Goal: Task Accomplishment & Management: Manage account settings

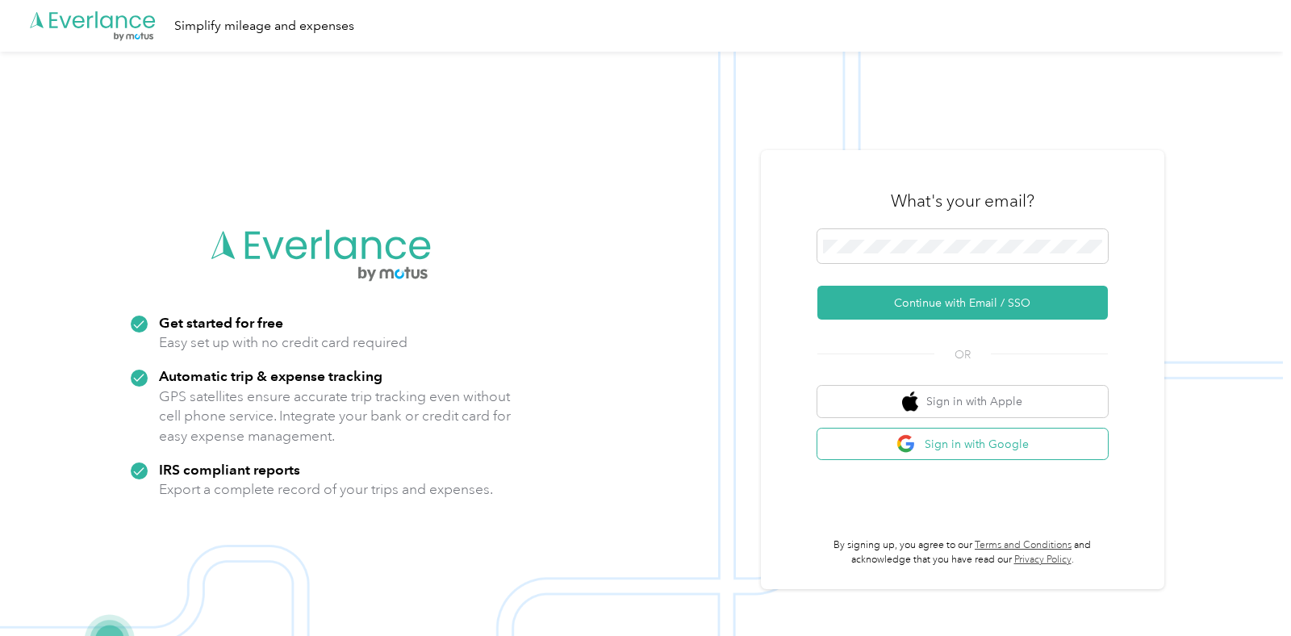
click at [996, 444] on button "Sign in with Google" at bounding box center [962, 443] width 290 height 31
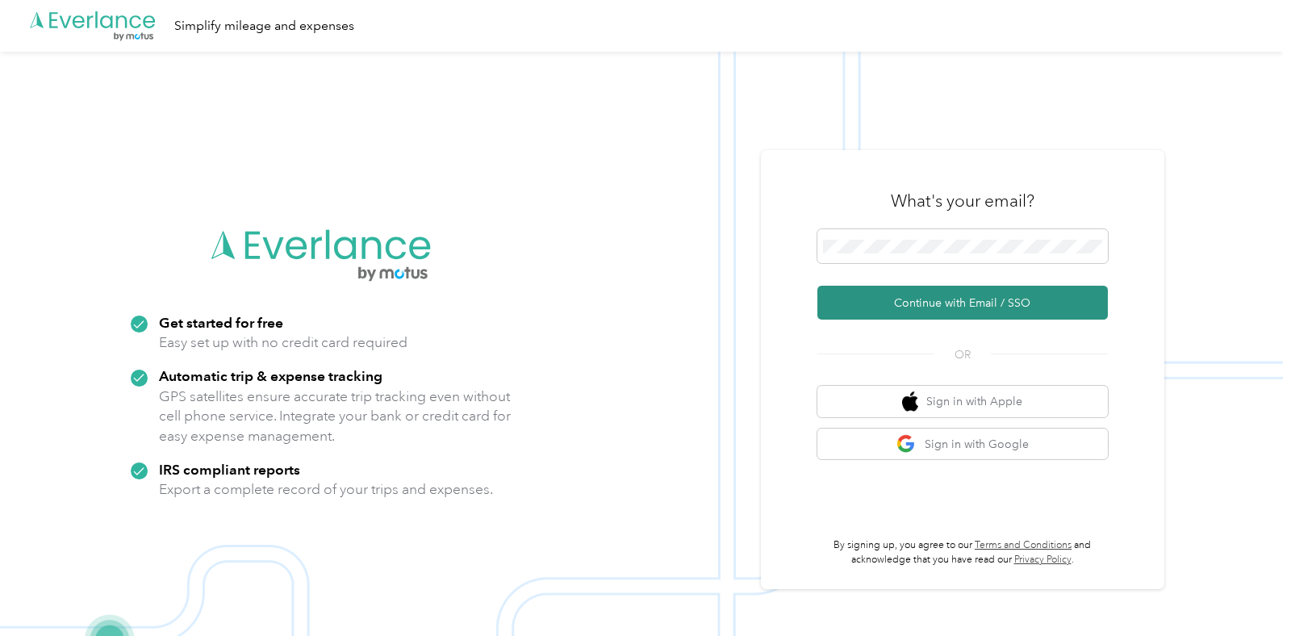
click at [958, 307] on button "Continue with Email / SSO" at bounding box center [962, 303] width 290 height 34
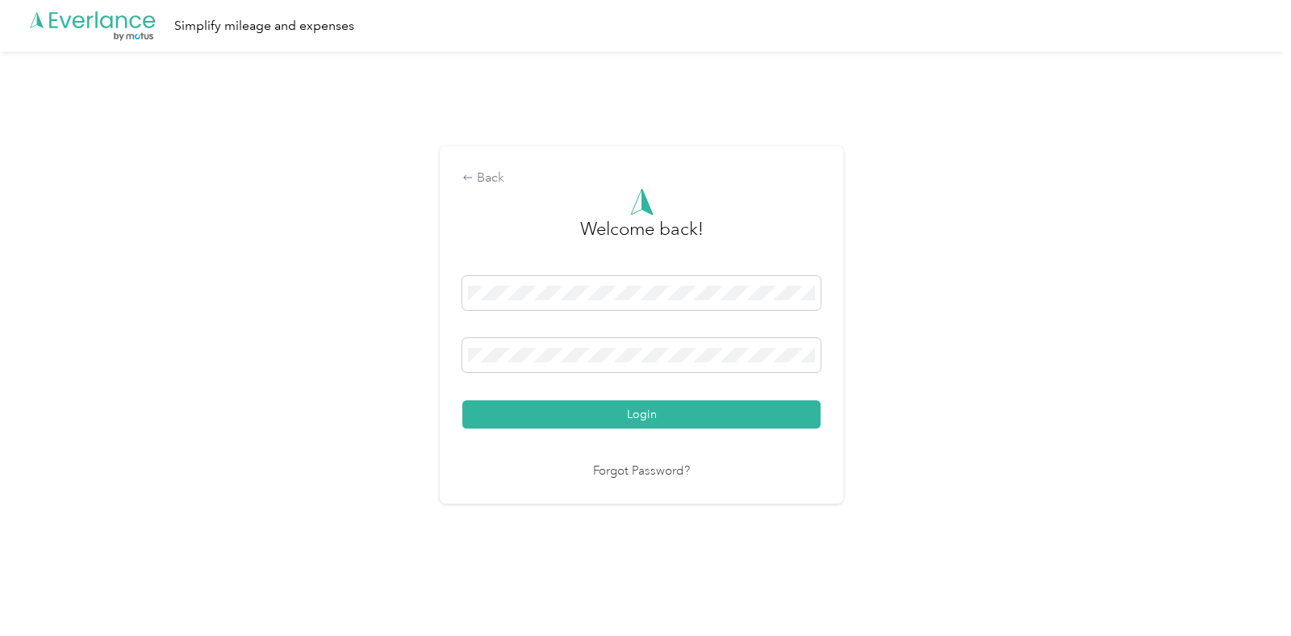
click at [613, 420] on button "Login" at bounding box center [641, 414] width 358 height 28
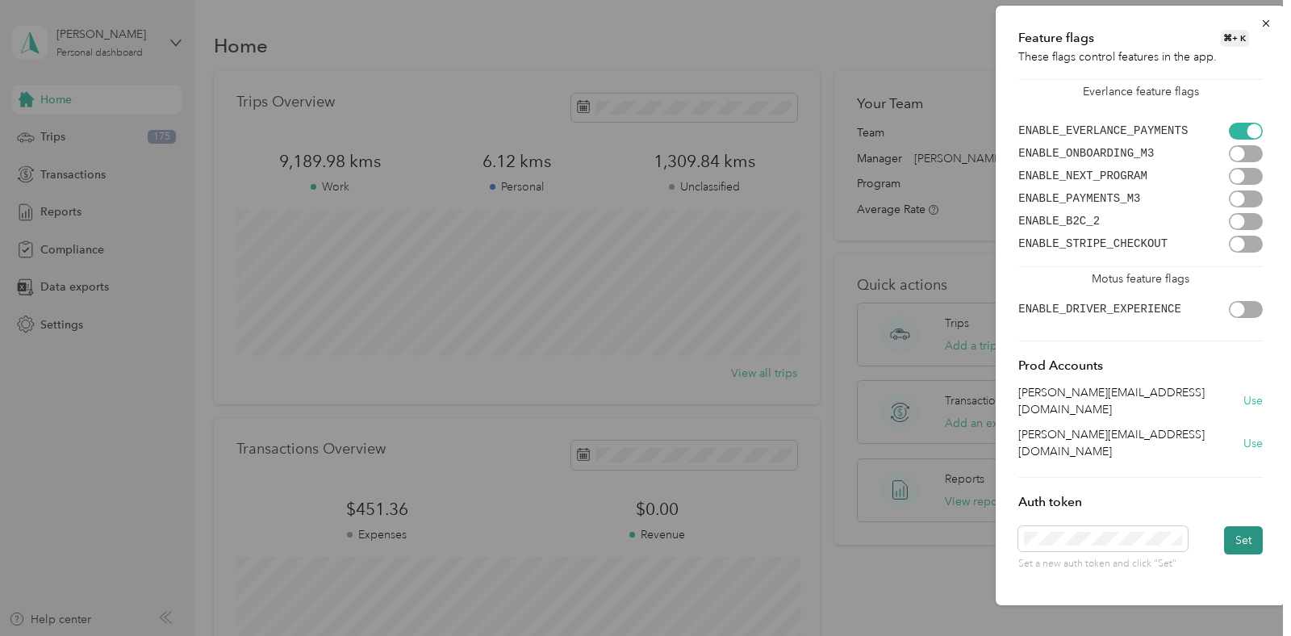
click at [1230, 526] on button "Set" at bounding box center [1243, 540] width 39 height 28
